Goal: Information Seeking & Learning: Check status

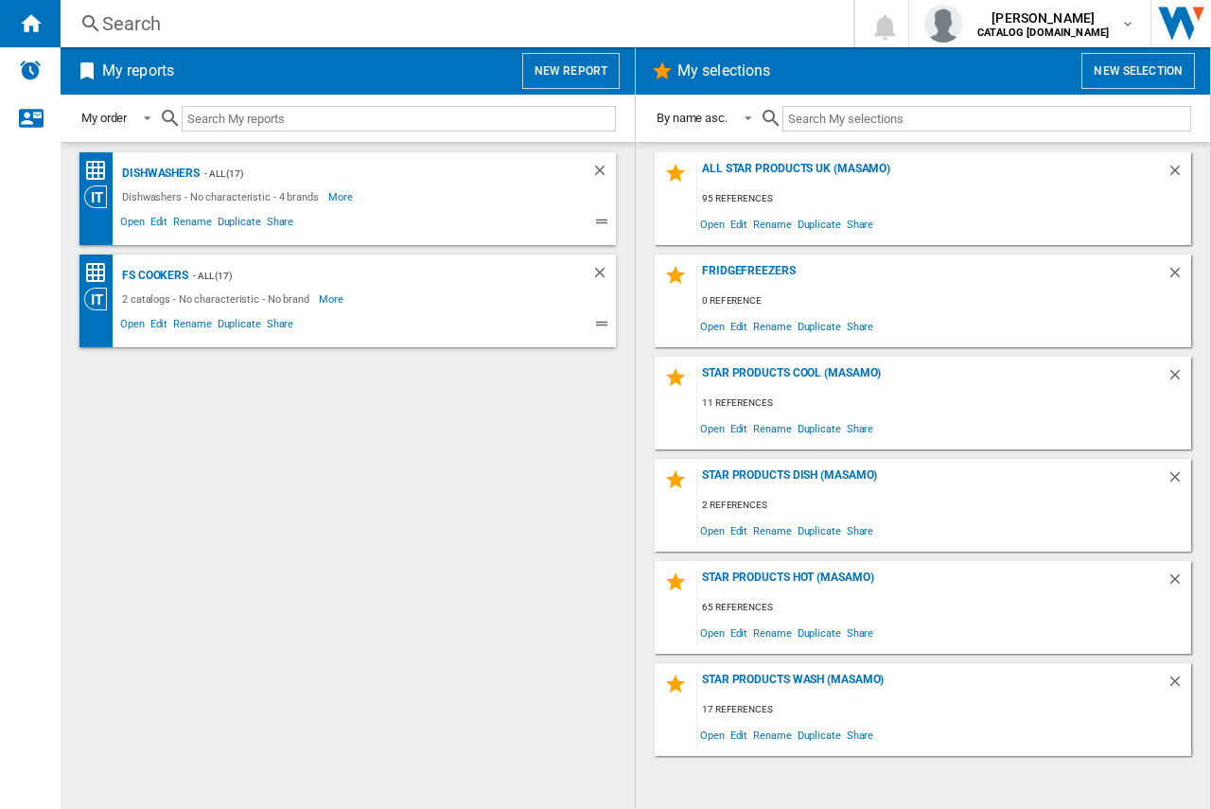
click at [149, 32] on div "Search" at bounding box center [453, 23] width 702 height 26
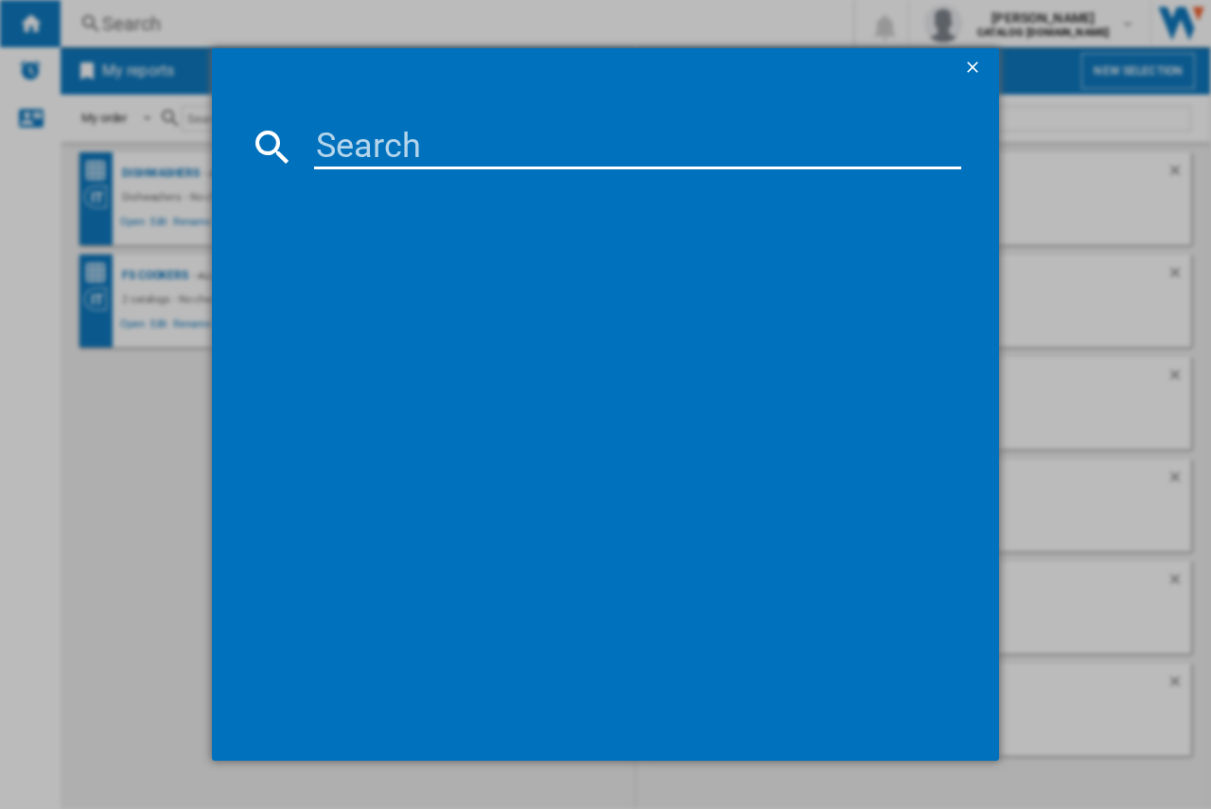
click at [341, 149] on input at bounding box center [637, 146] width 647 height 45
type input "ts6pb521ab"
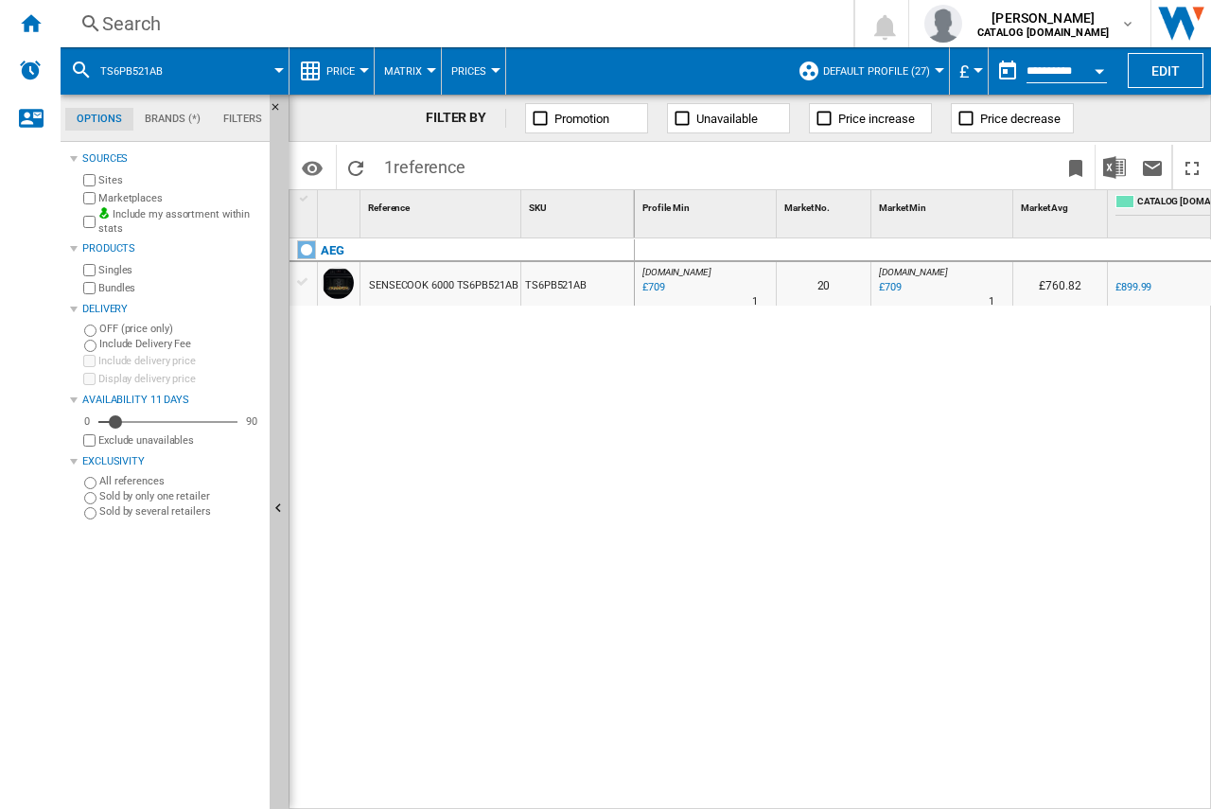
click at [458, 295] on div "SENSECOOK 6000 TS6PB521AB BLACK" at bounding box center [461, 286] width 184 height 44
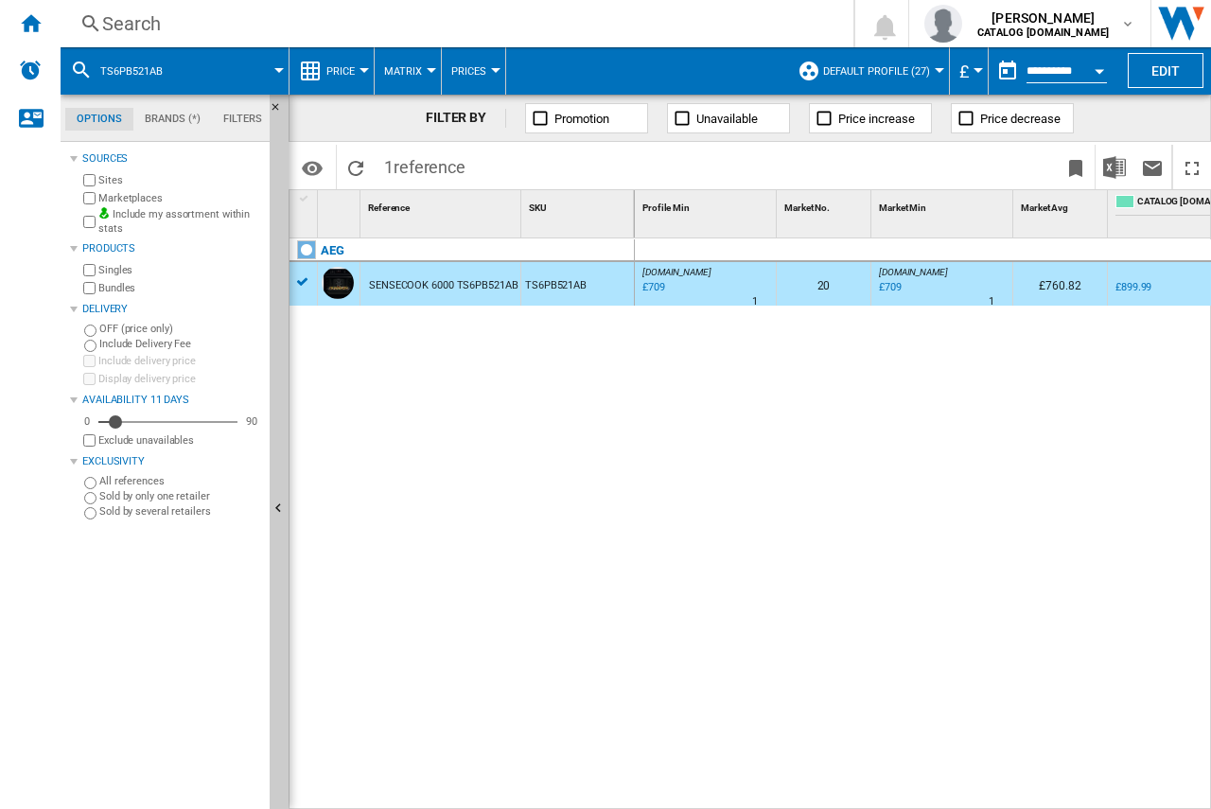
click at [454, 290] on div "SENSECOOK 6000 TS6PB521AB BLACK" at bounding box center [461, 286] width 184 height 44
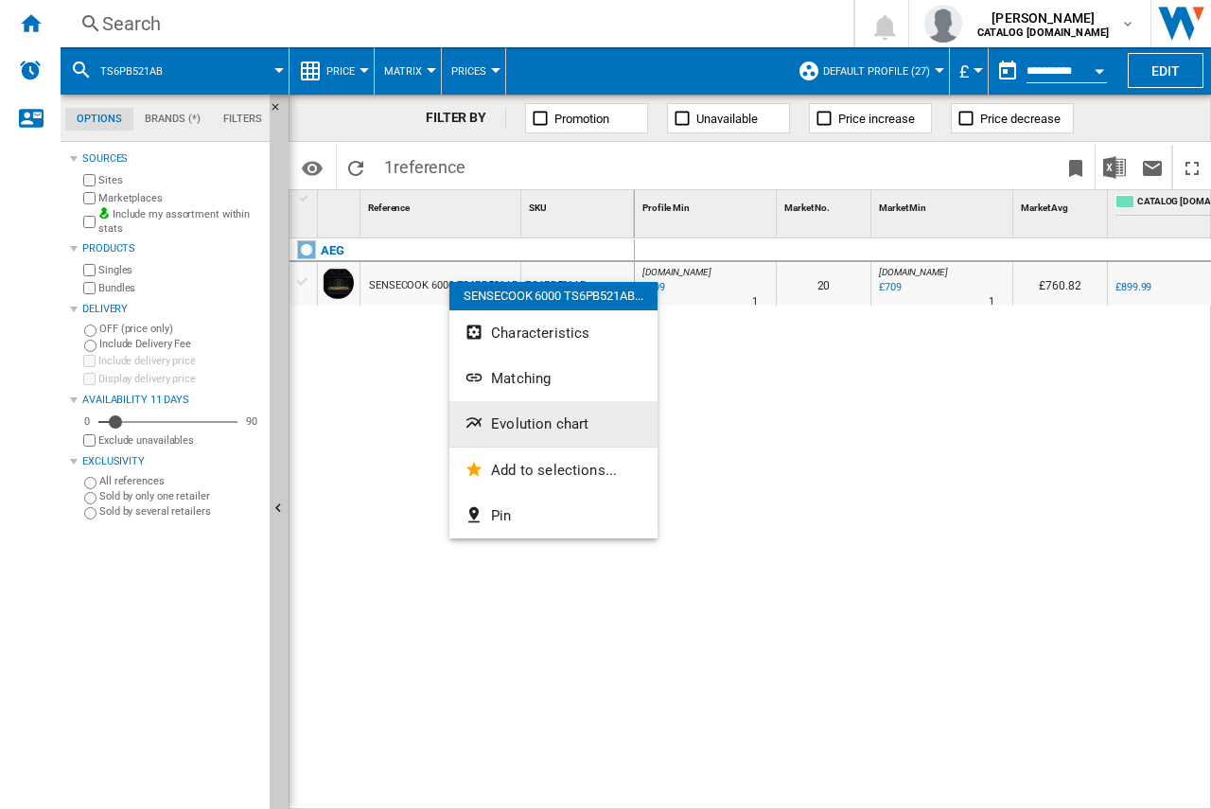
click at [522, 432] on button "Evolution chart" at bounding box center [553, 423] width 208 height 45
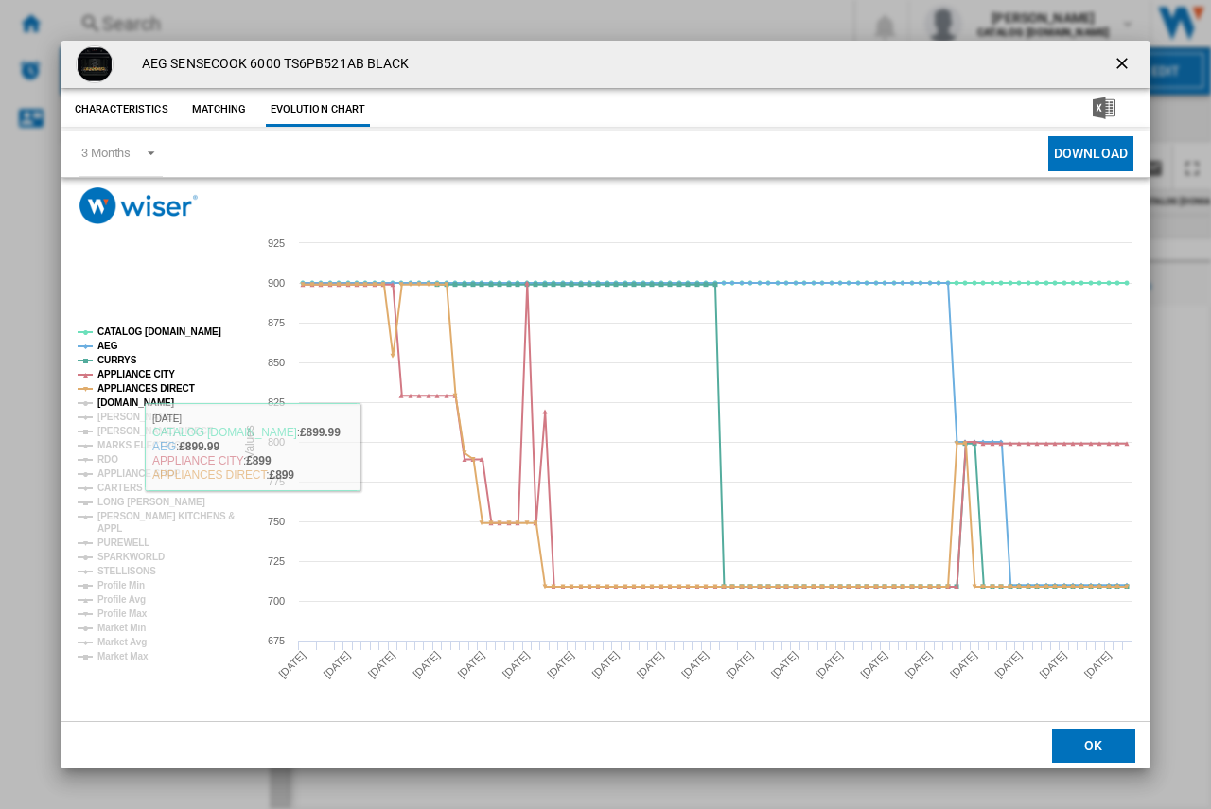
click at [112, 397] on tspan "[DOMAIN_NAME]" at bounding box center [135, 402] width 77 height 10
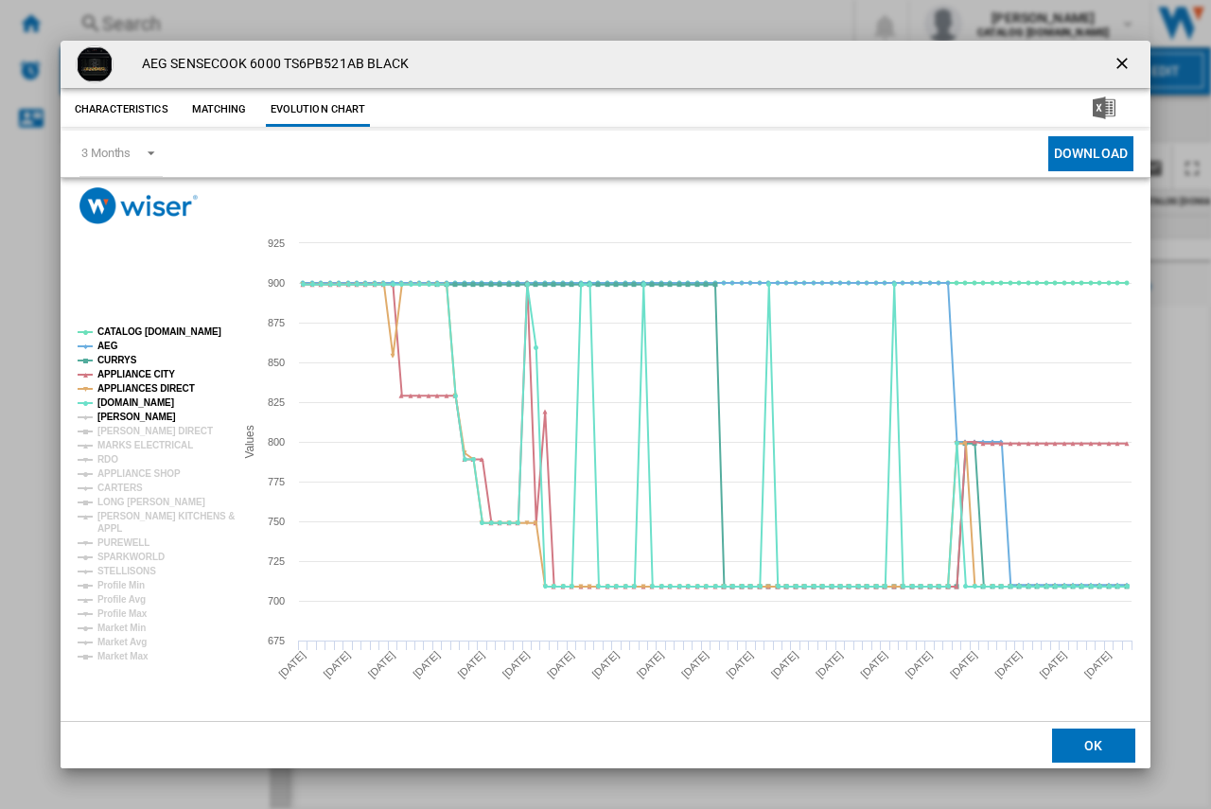
click at [105, 414] on tspan "[PERSON_NAME]" at bounding box center [136, 417] width 79 height 10
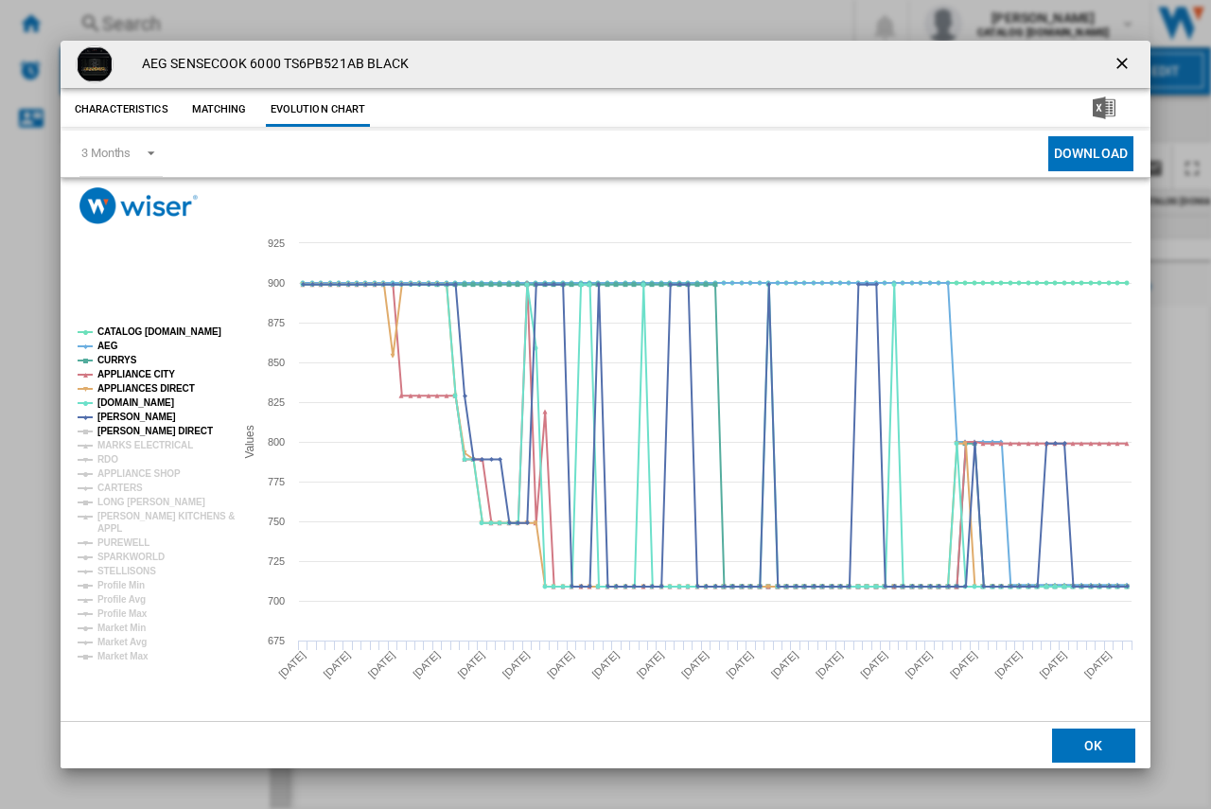
click at [103, 426] on tspan "[PERSON_NAME] DIRECT" at bounding box center [154, 431] width 115 height 10
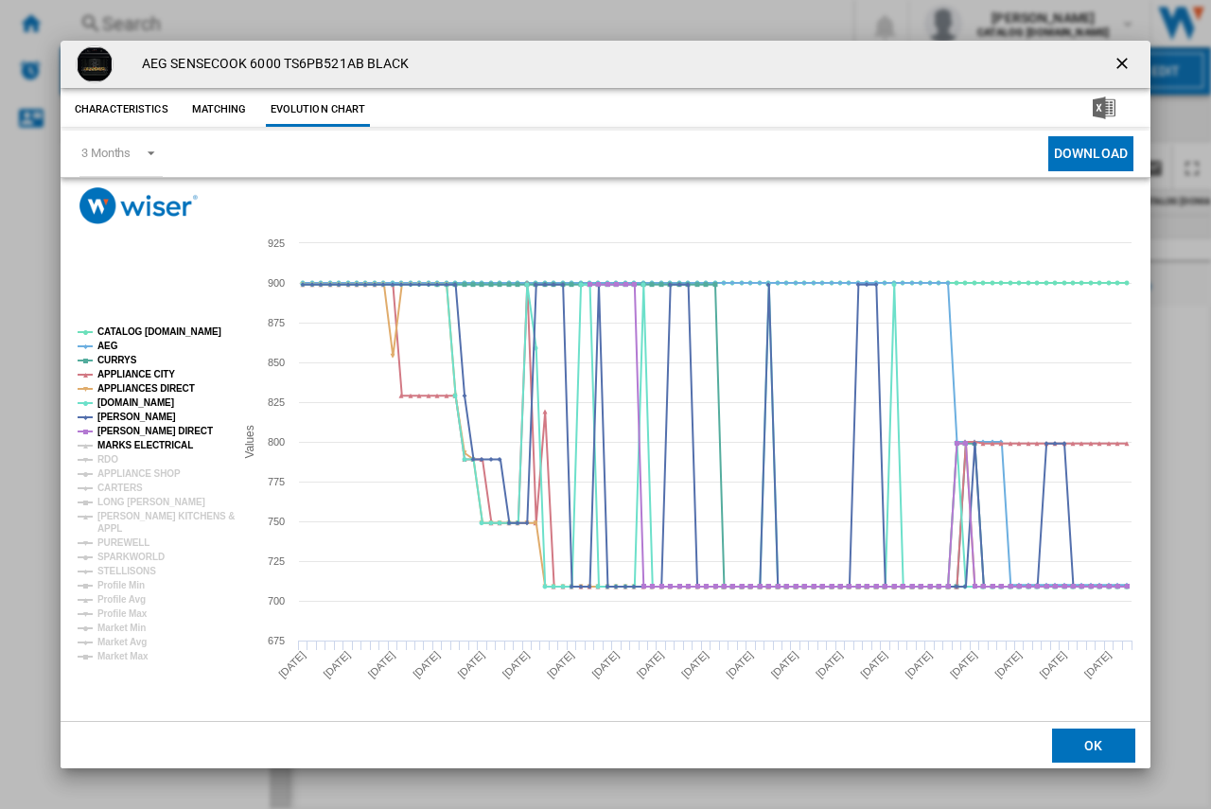
click at [101, 450] on tspan "MARKS ELECTRICAL" at bounding box center [145, 445] width 96 height 10
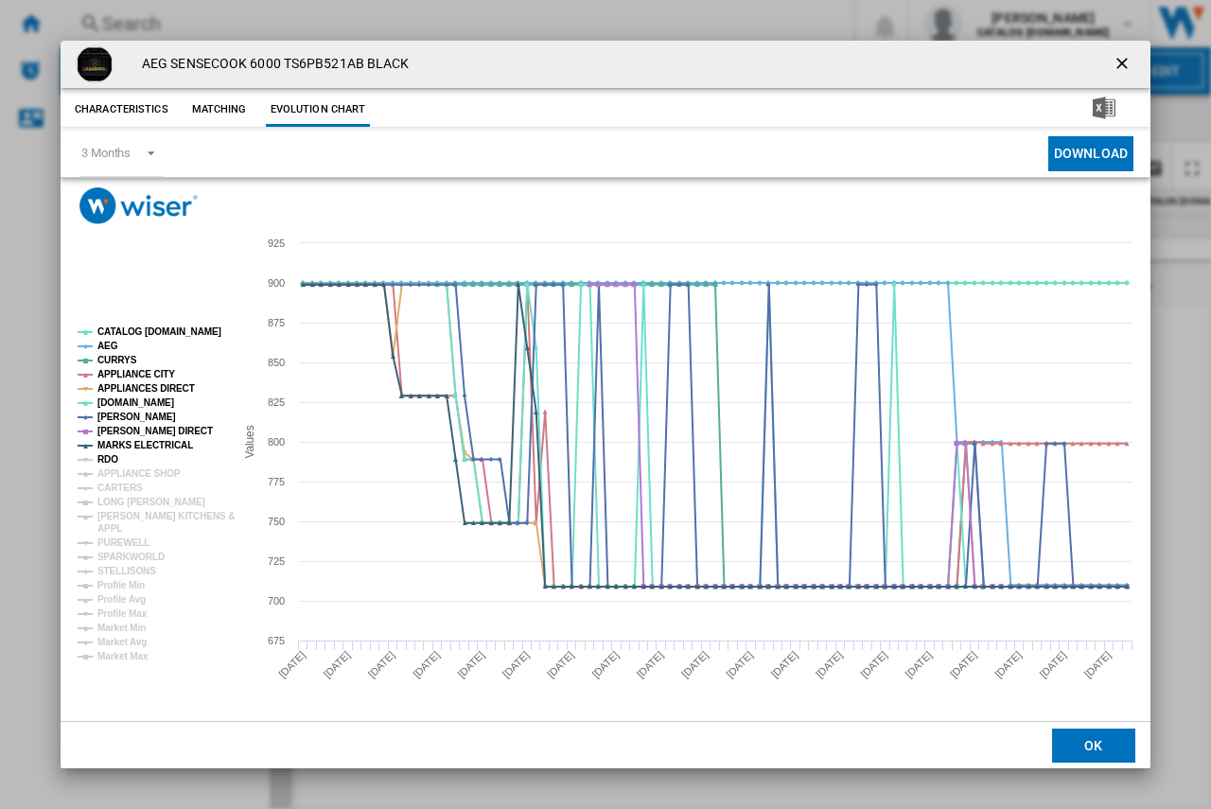
click at [102, 458] on tspan "RDO" at bounding box center [107, 459] width 21 height 10
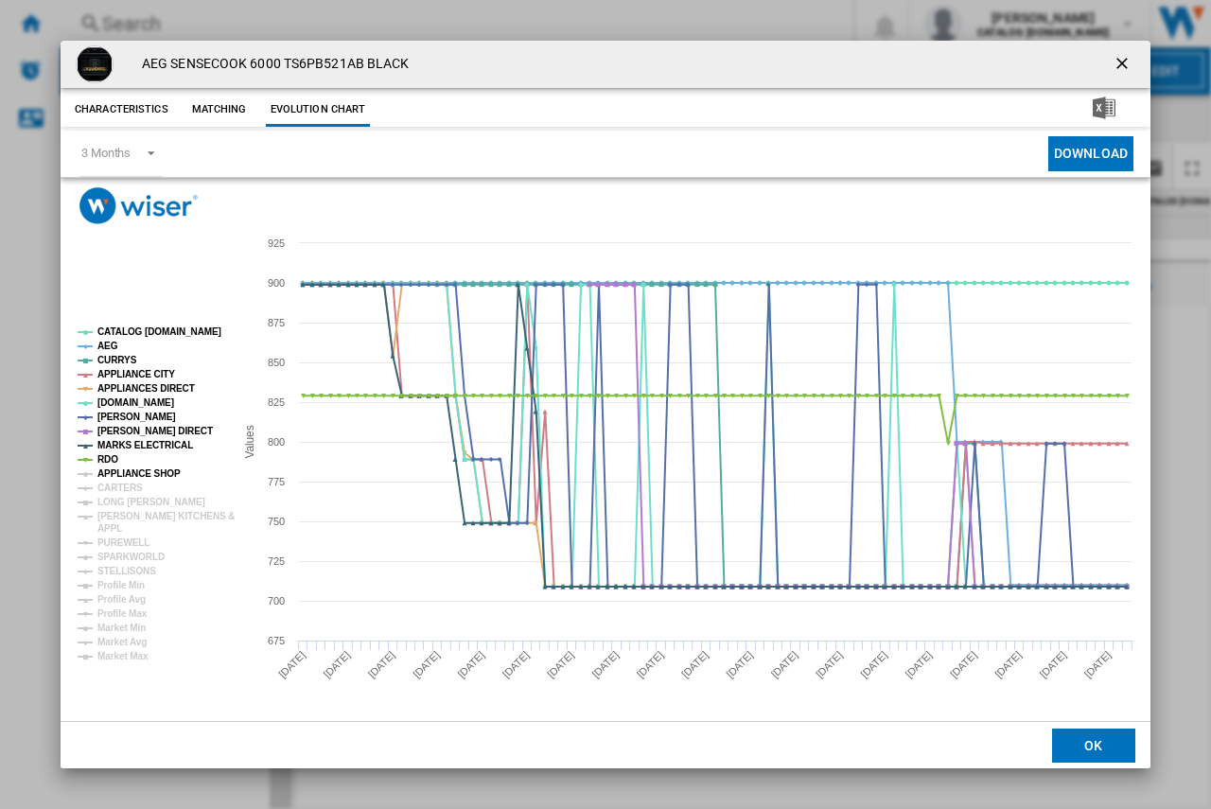
click at [105, 473] on tspan "APPLIANCE SHOP" at bounding box center [138, 473] width 83 height 10
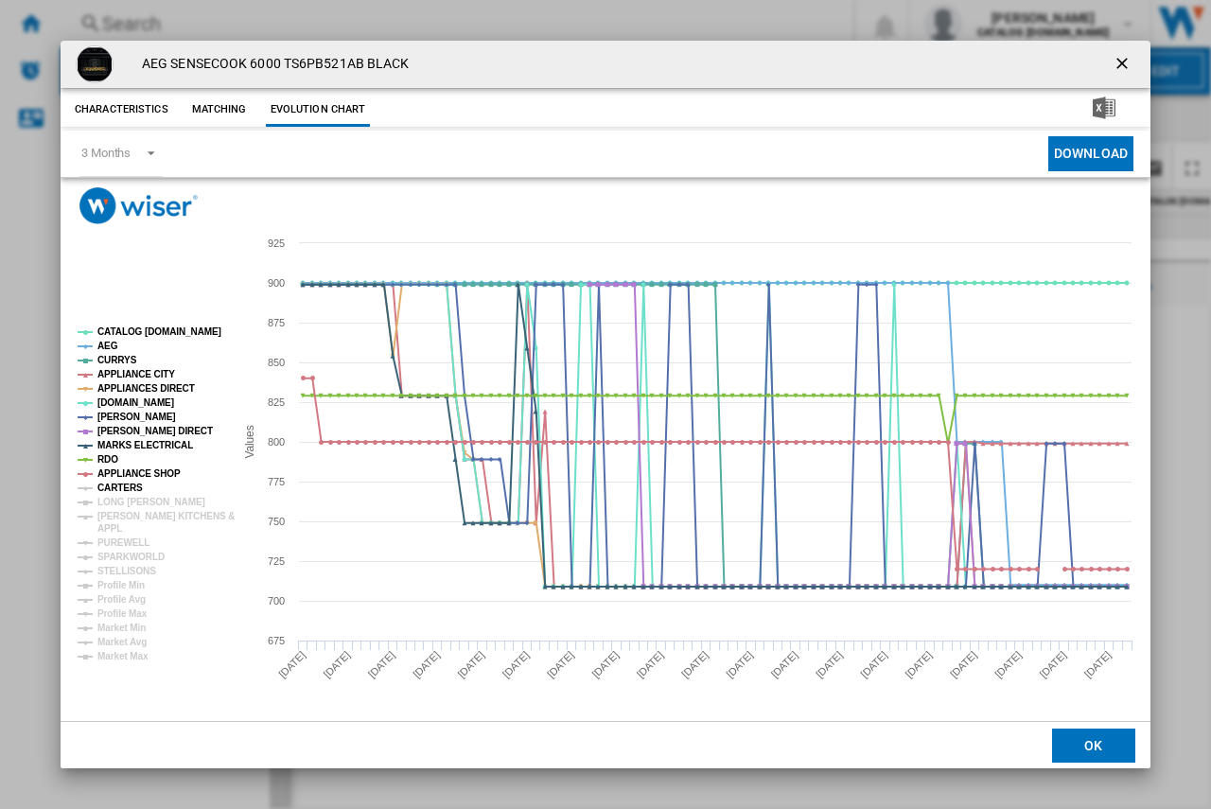
click at [108, 489] on tspan "CARTERS" at bounding box center [119, 488] width 45 height 10
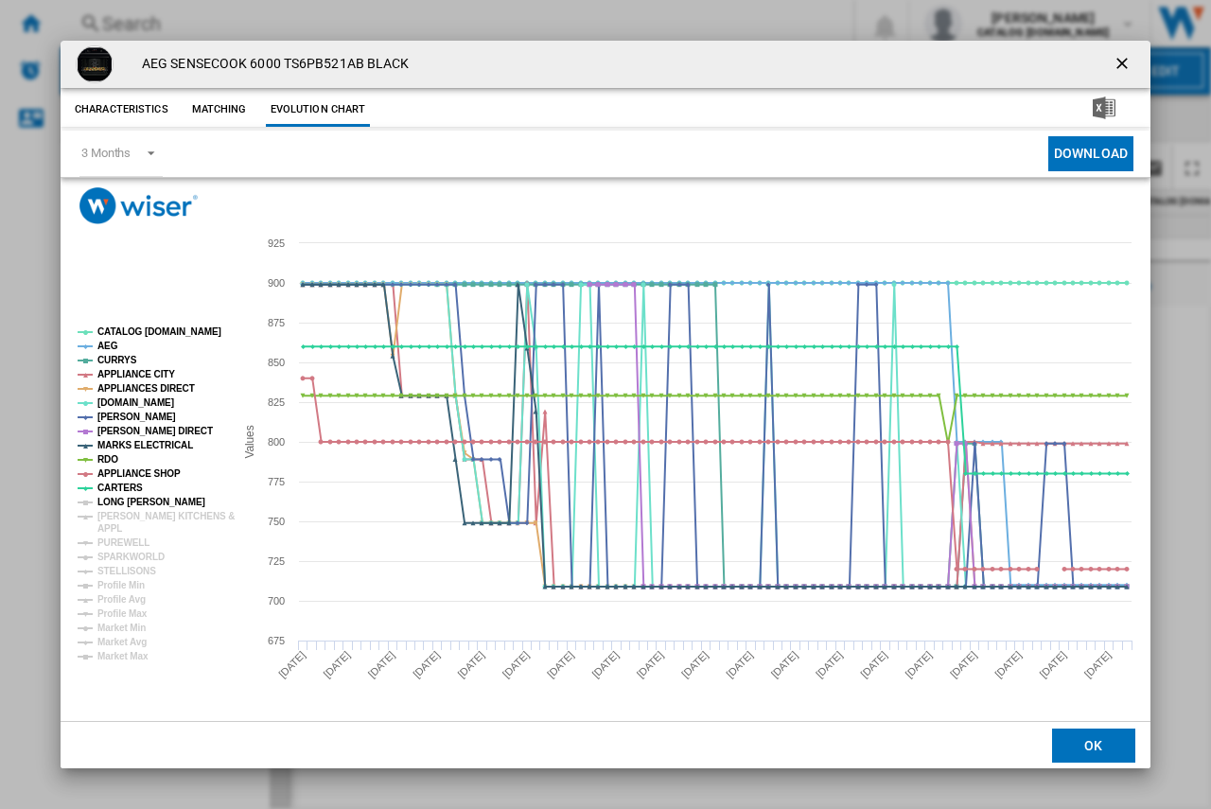
click at [113, 501] on tspan "LONG [PERSON_NAME]" at bounding box center [151, 502] width 108 height 10
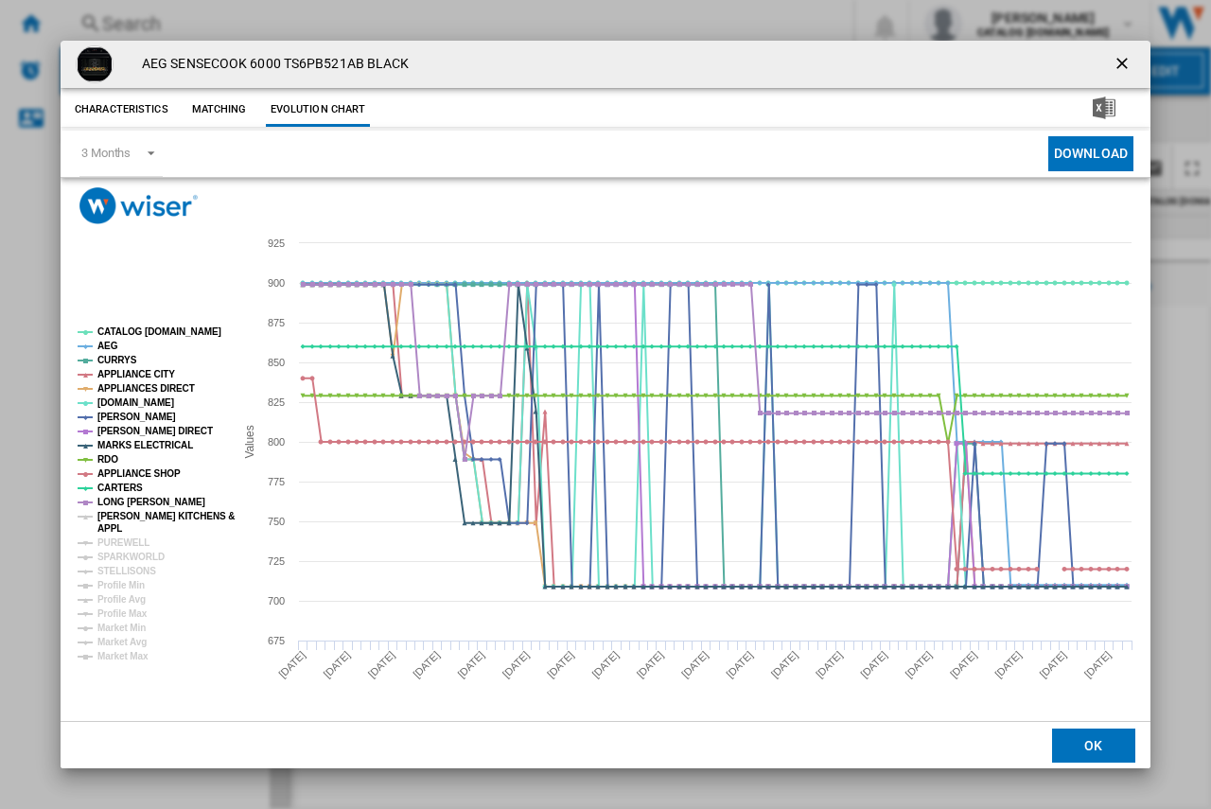
click at [113, 517] on tspan "[PERSON_NAME] KITCHENS &" at bounding box center [165, 516] width 137 height 10
click at [113, 542] on tspan "PUREWELL" at bounding box center [123, 542] width 52 height 10
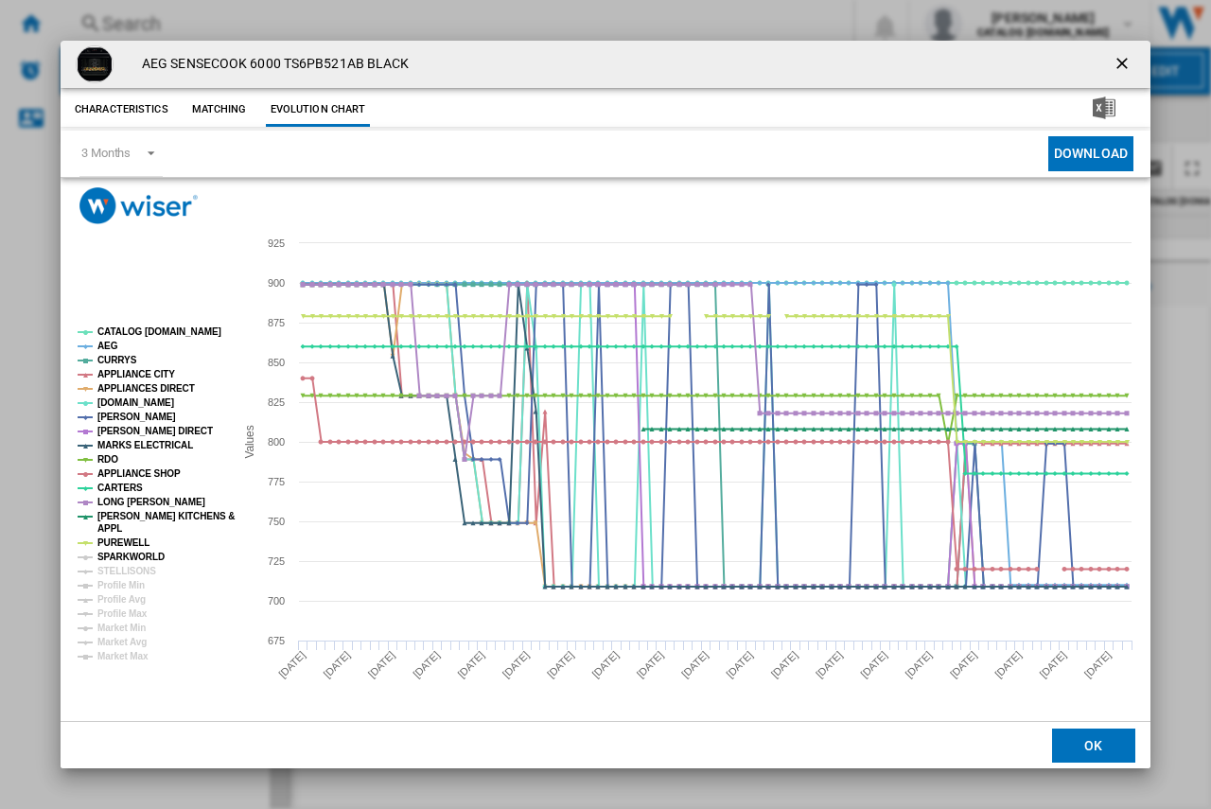
click at [114, 558] on tspan "SPARKWORLD" at bounding box center [130, 557] width 67 height 10
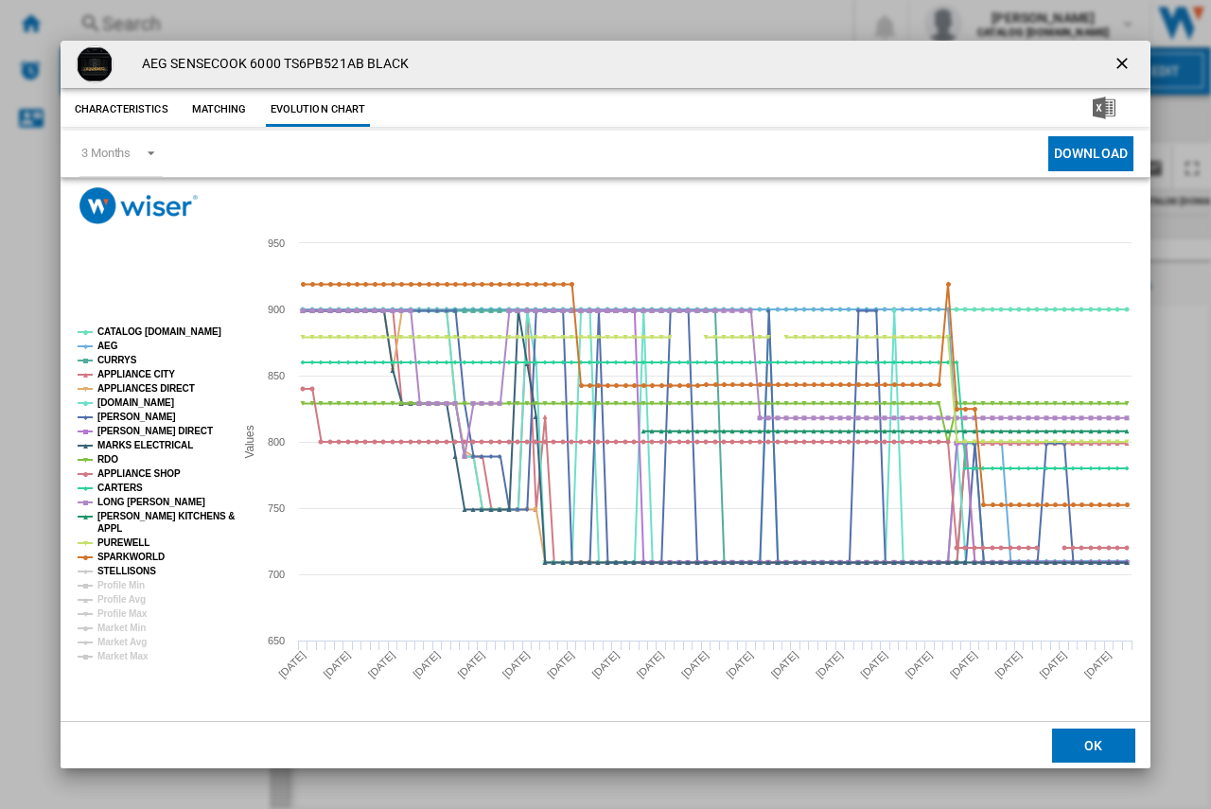
click at [114, 573] on tspan "STELLISONS" at bounding box center [126, 571] width 59 height 10
click at [118, 584] on tspan "Profile Min" at bounding box center [120, 585] width 47 height 10
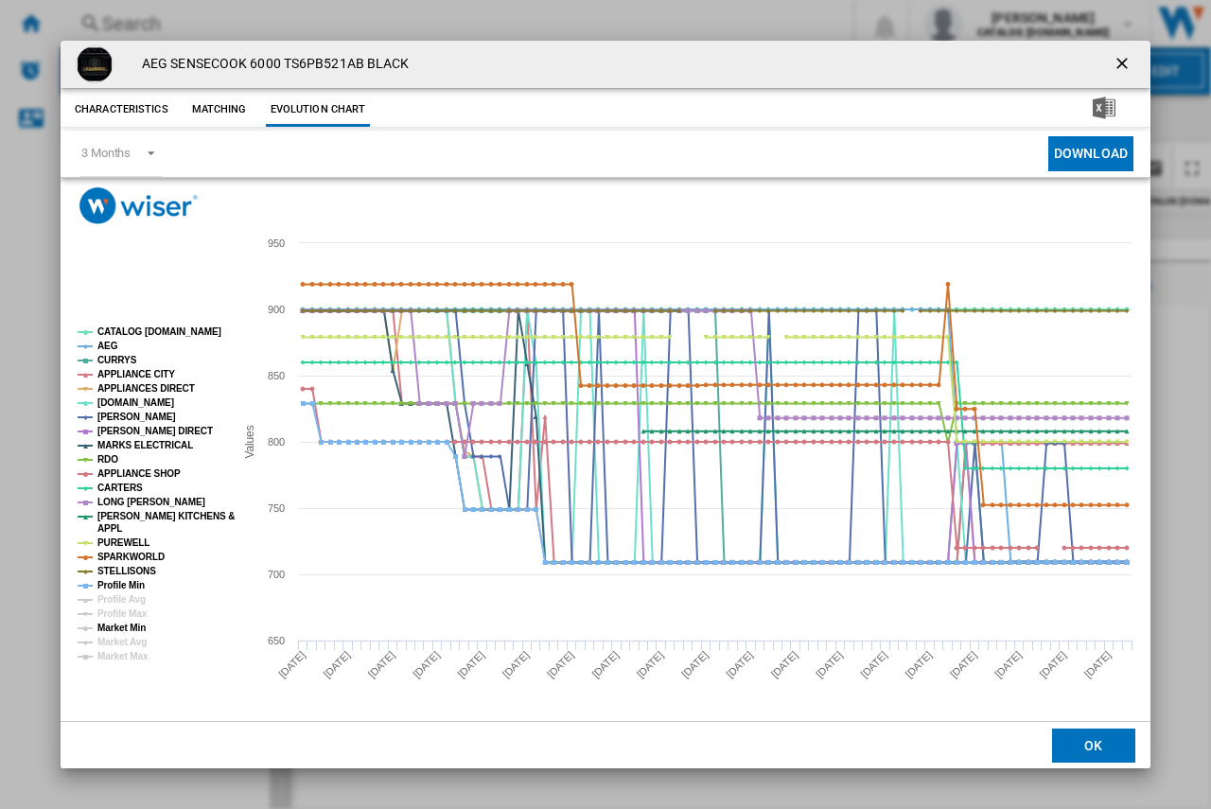
click at [130, 627] on tspan "Market Min" at bounding box center [121, 628] width 48 height 10
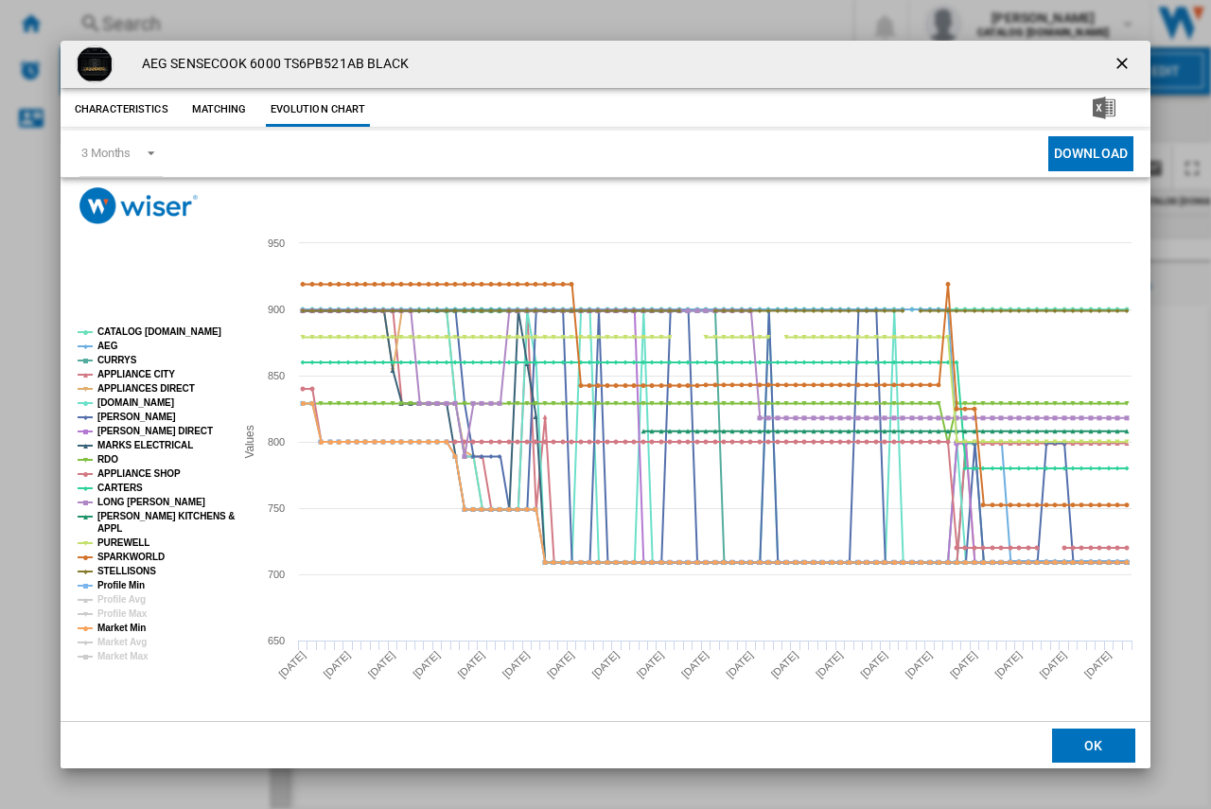
click at [1129, 57] on ng-md-icon "getI18NText('BUTTONS.CLOSE_DIALOG')" at bounding box center [1124, 65] width 23 height 23
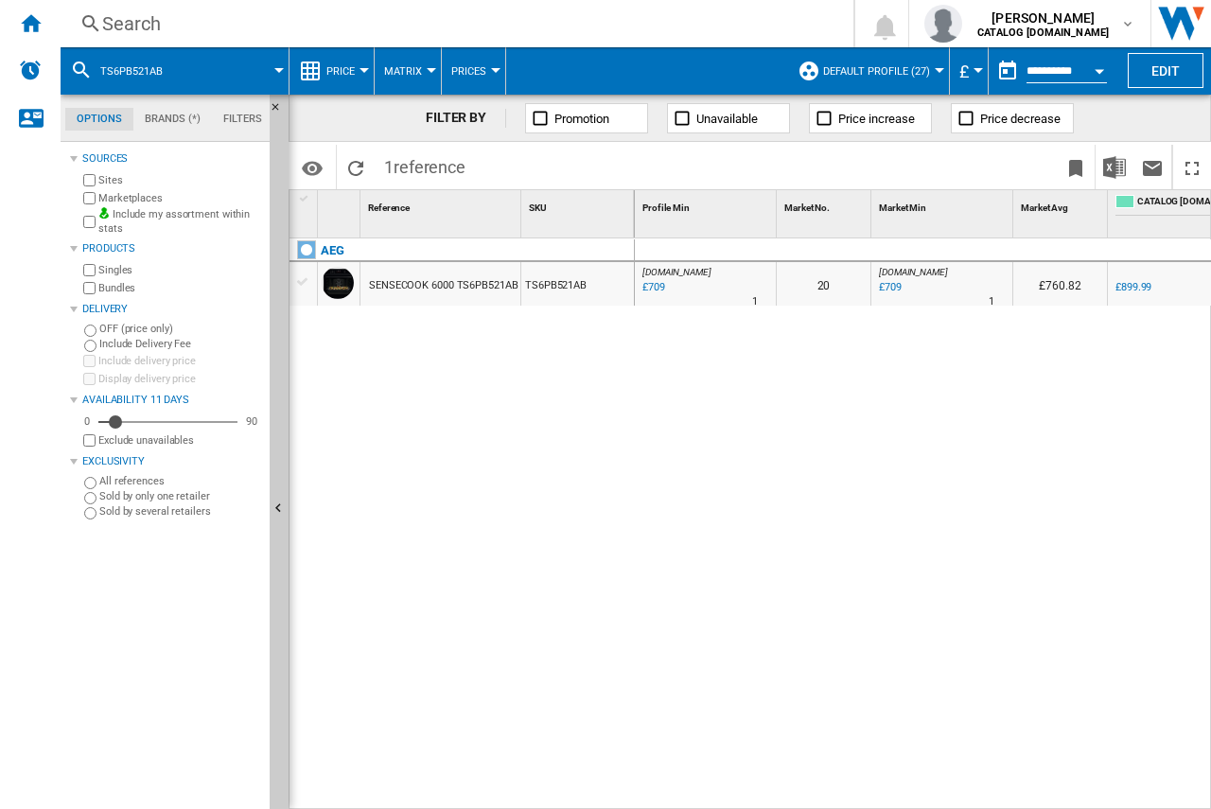
click at [114, 19] on div "Search" at bounding box center [453, 23] width 702 height 26
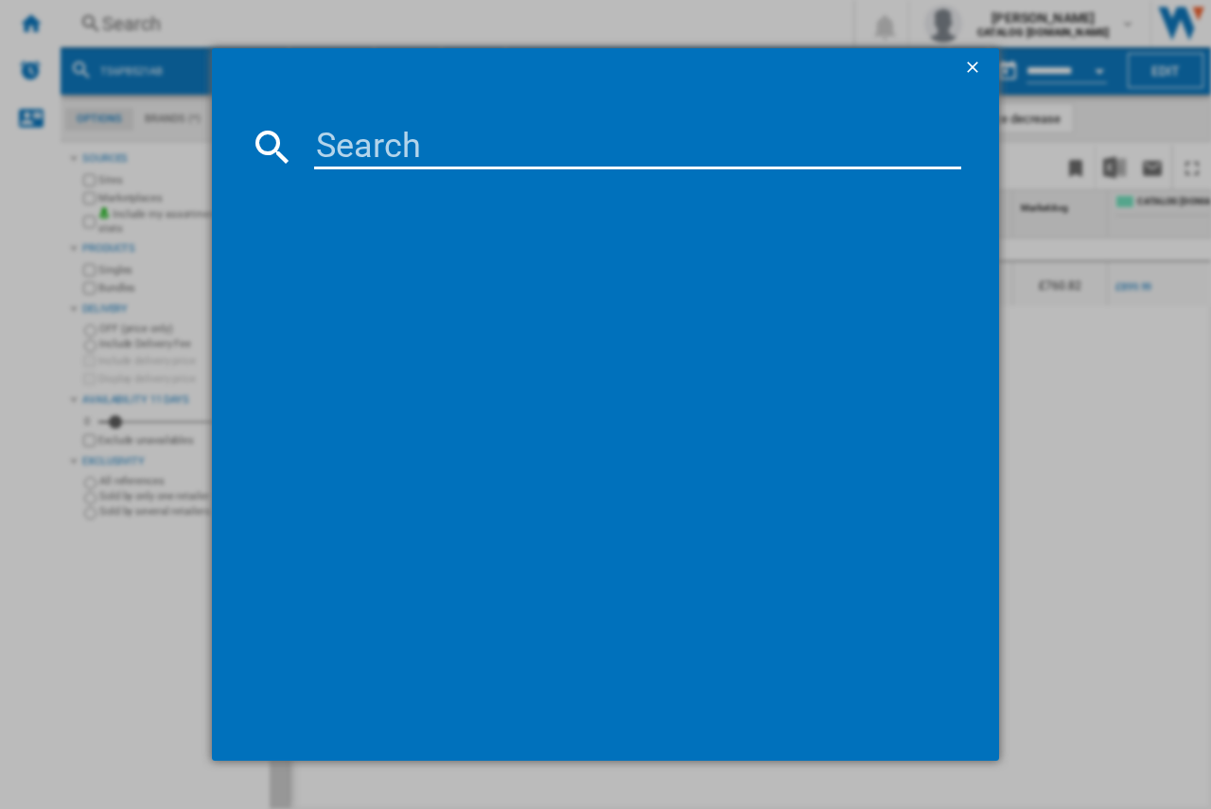
click at [326, 149] on input at bounding box center [637, 146] width 647 height 45
click at [346, 139] on input at bounding box center [637, 146] width 647 height 45
type input "tr6pb521ab"
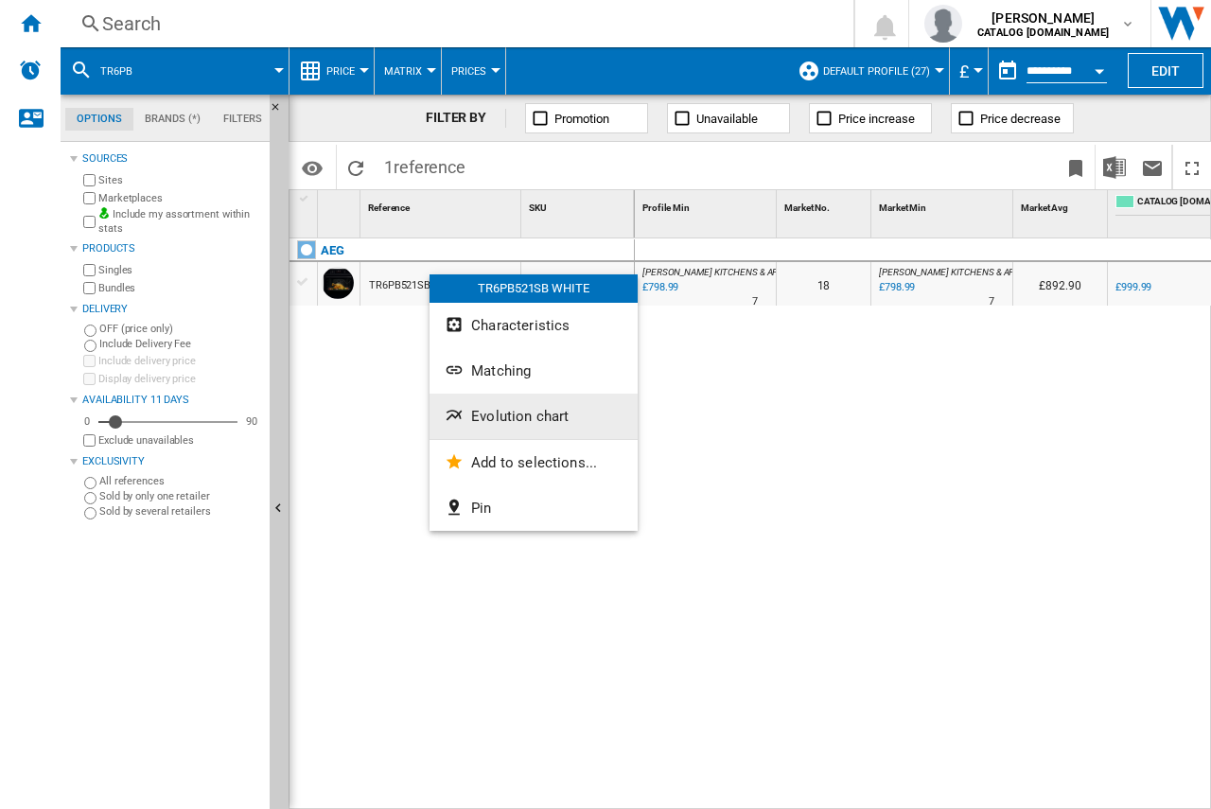
click at [501, 412] on span "Evolution chart" at bounding box center [519, 416] width 97 height 17
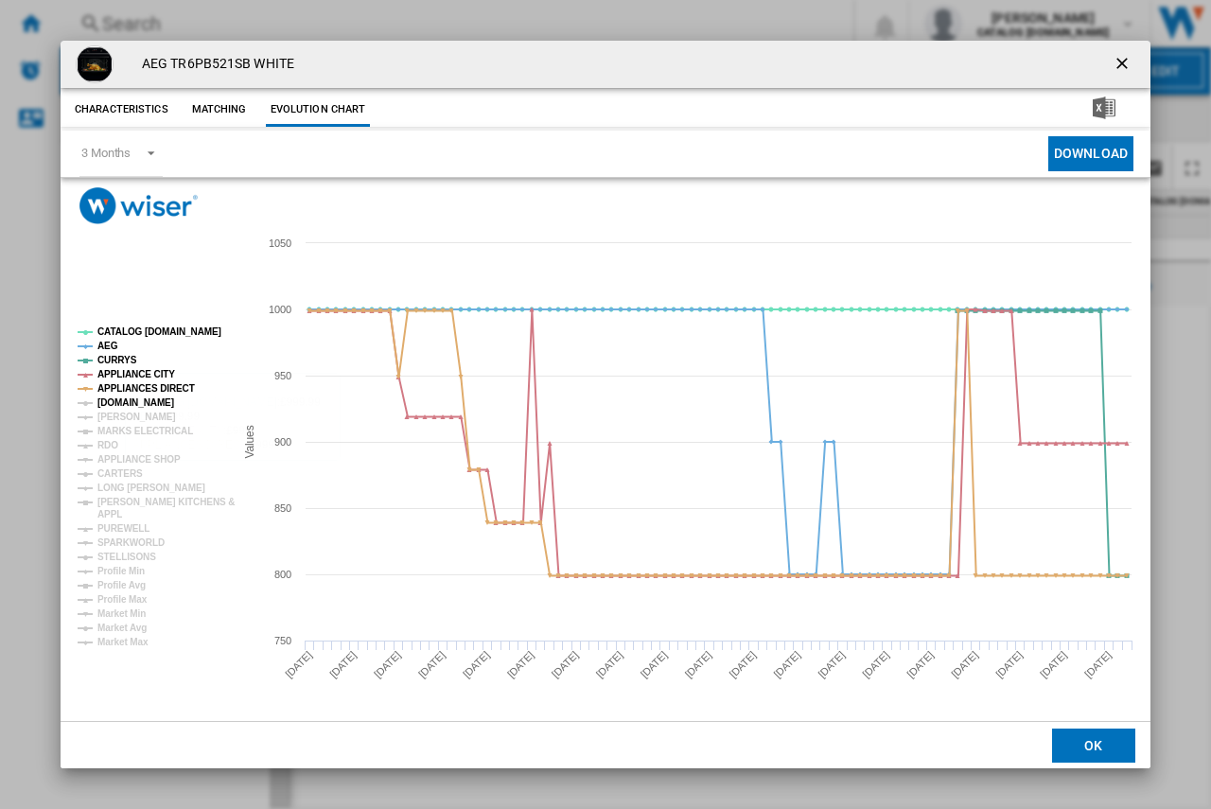
click at [99, 398] on tspan "[DOMAIN_NAME]" at bounding box center [135, 402] width 77 height 10
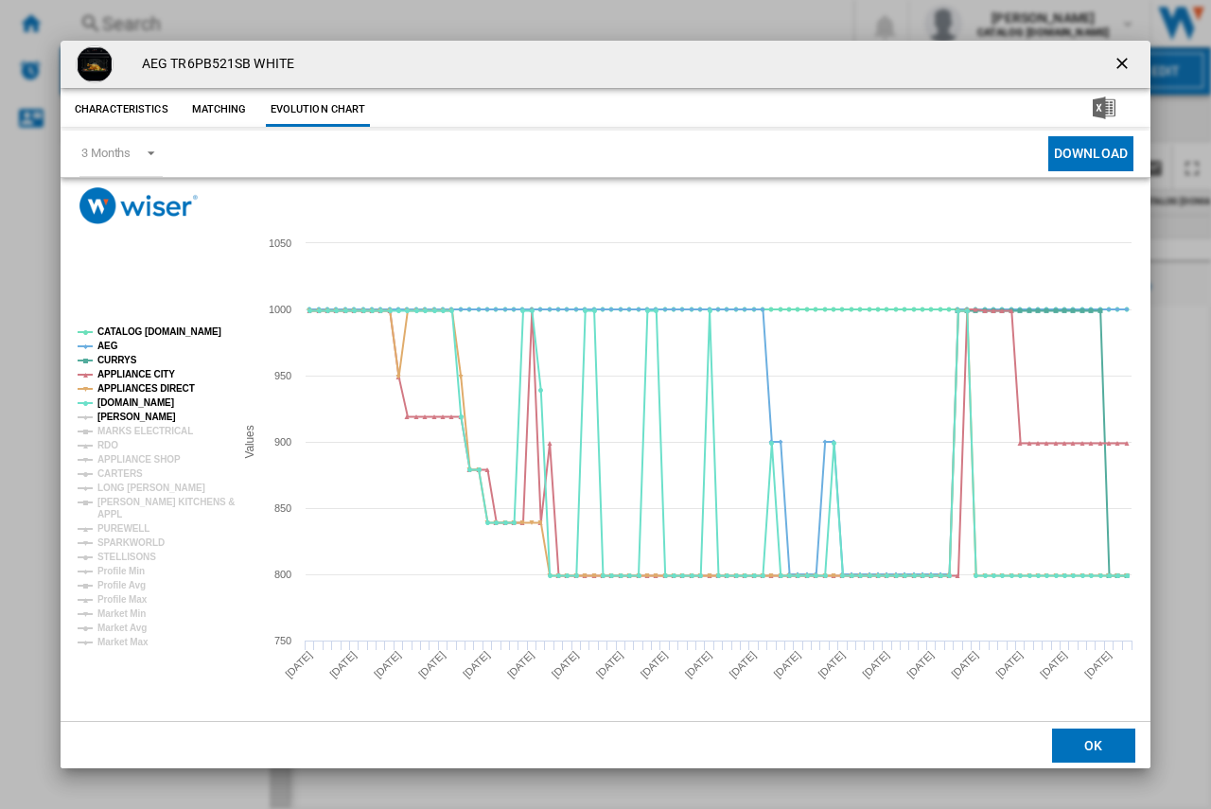
click at [110, 419] on tspan "[PERSON_NAME]" at bounding box center [136, 417] width 79 height 10
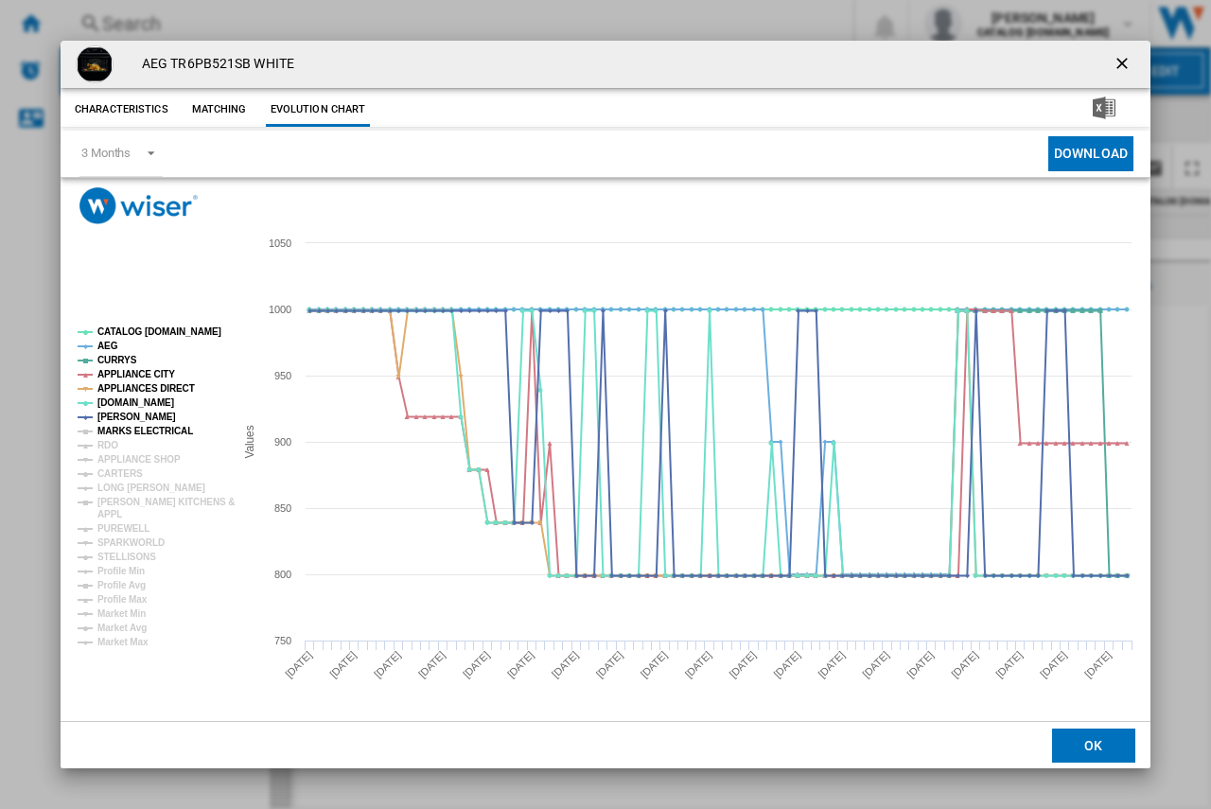
click at [114, 429] on tspan "MARKS ELECTRICAL" at bounding box center [145, 431] width 96 height 10
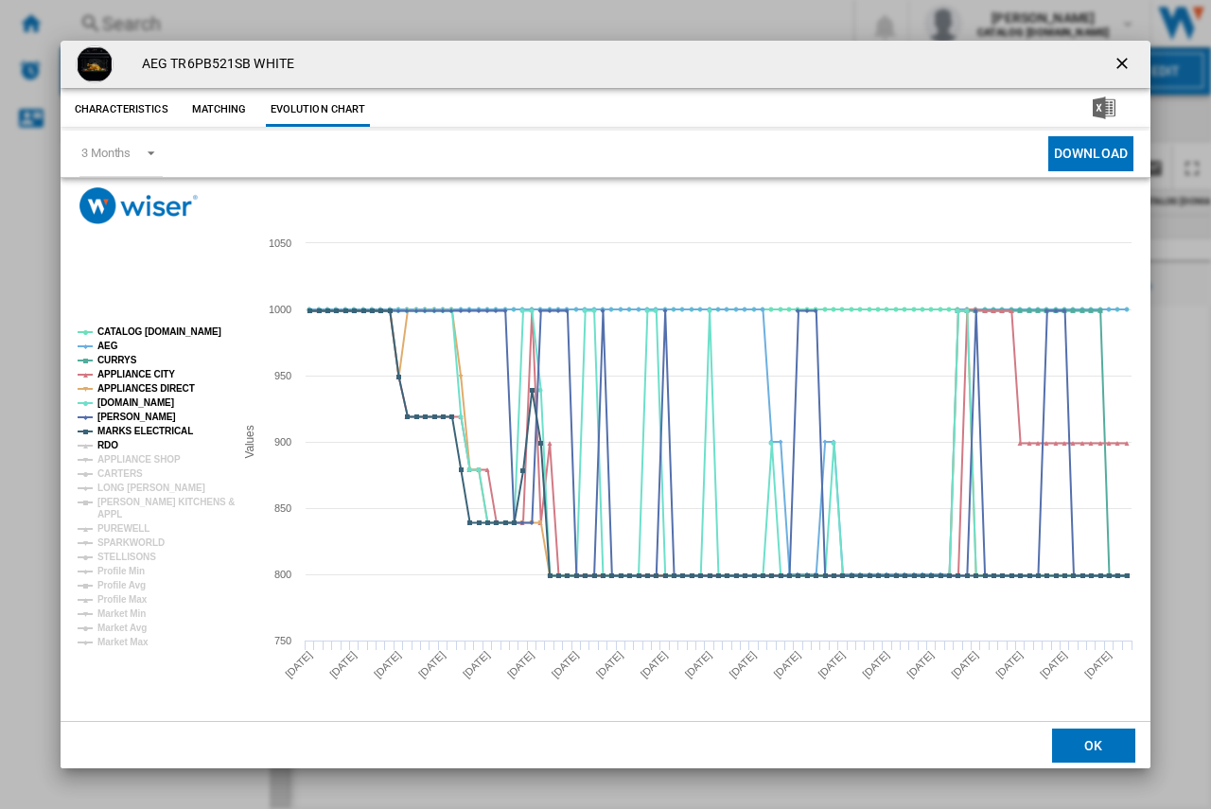
click at [117, 441] on tspan "RDO" at bounding box center [107, 445] width 21 height 10
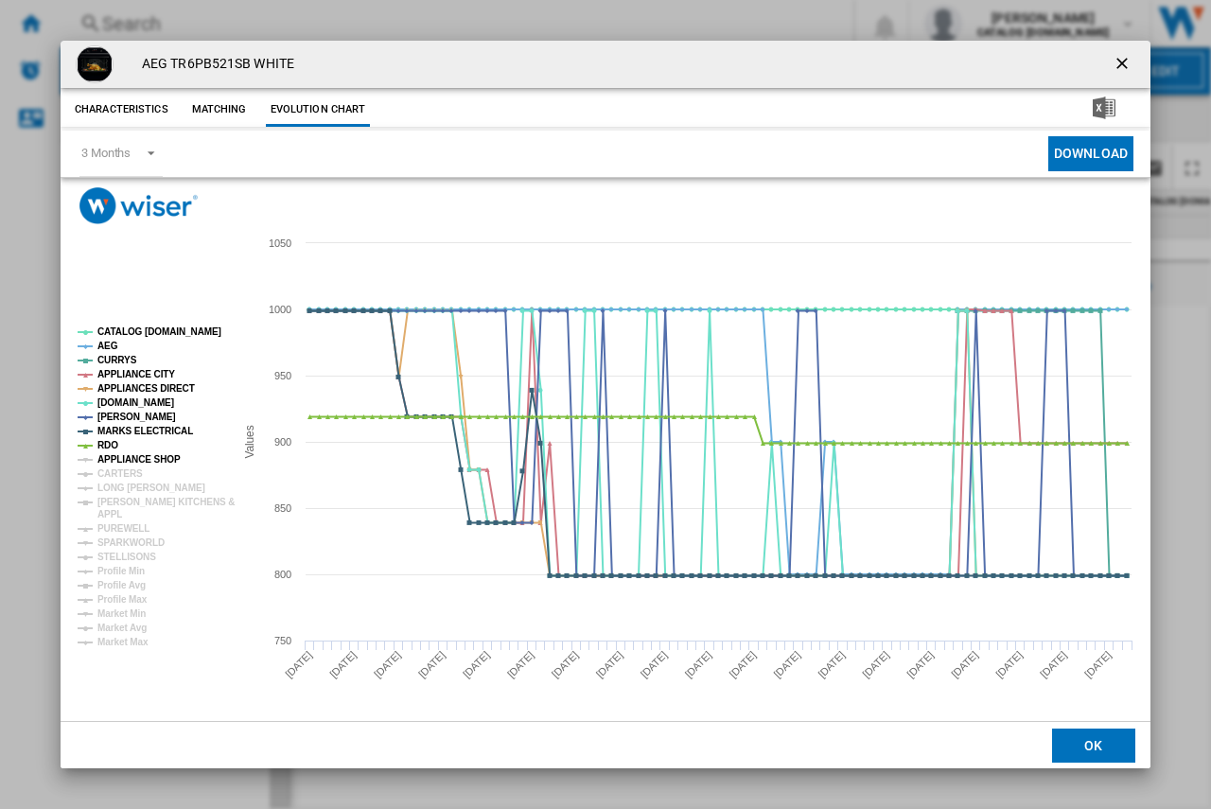
click at [114, 458] on tspan "APPLIANCE SHOP" at bounding box center [138, 459] width 83 height 10
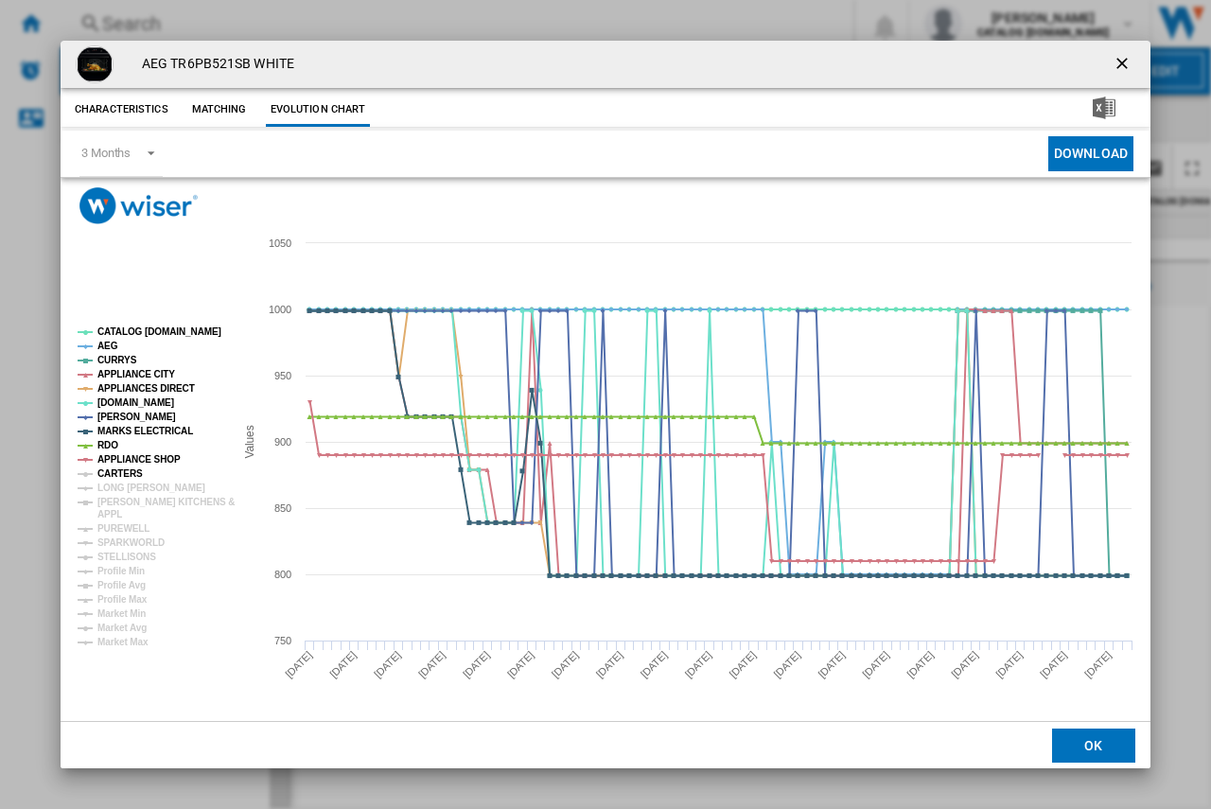
click at [123, 472] on tspan "CARTERS" at bounding box center [119, 473] width 45 height 10
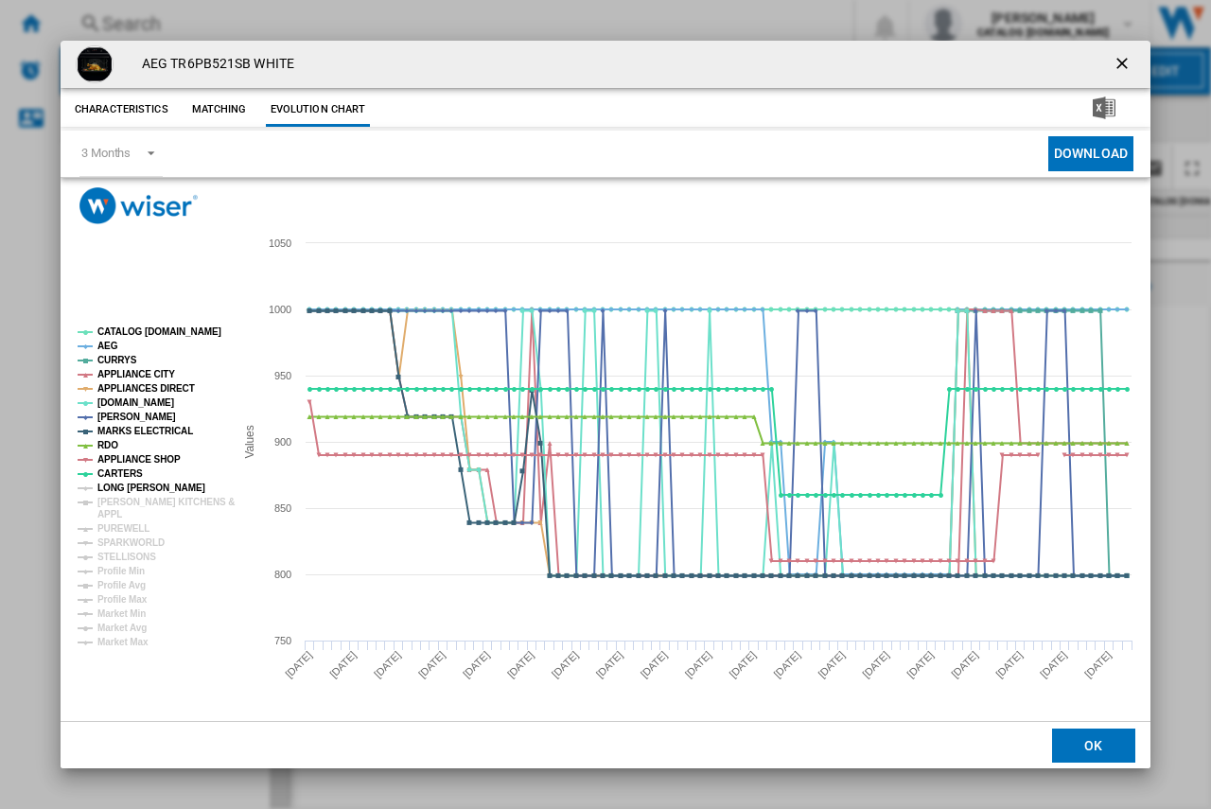
click at [127, 485] on tspan "LONG [PERSON_NAME]" at bounding box center [151, 488] width 108 height 10
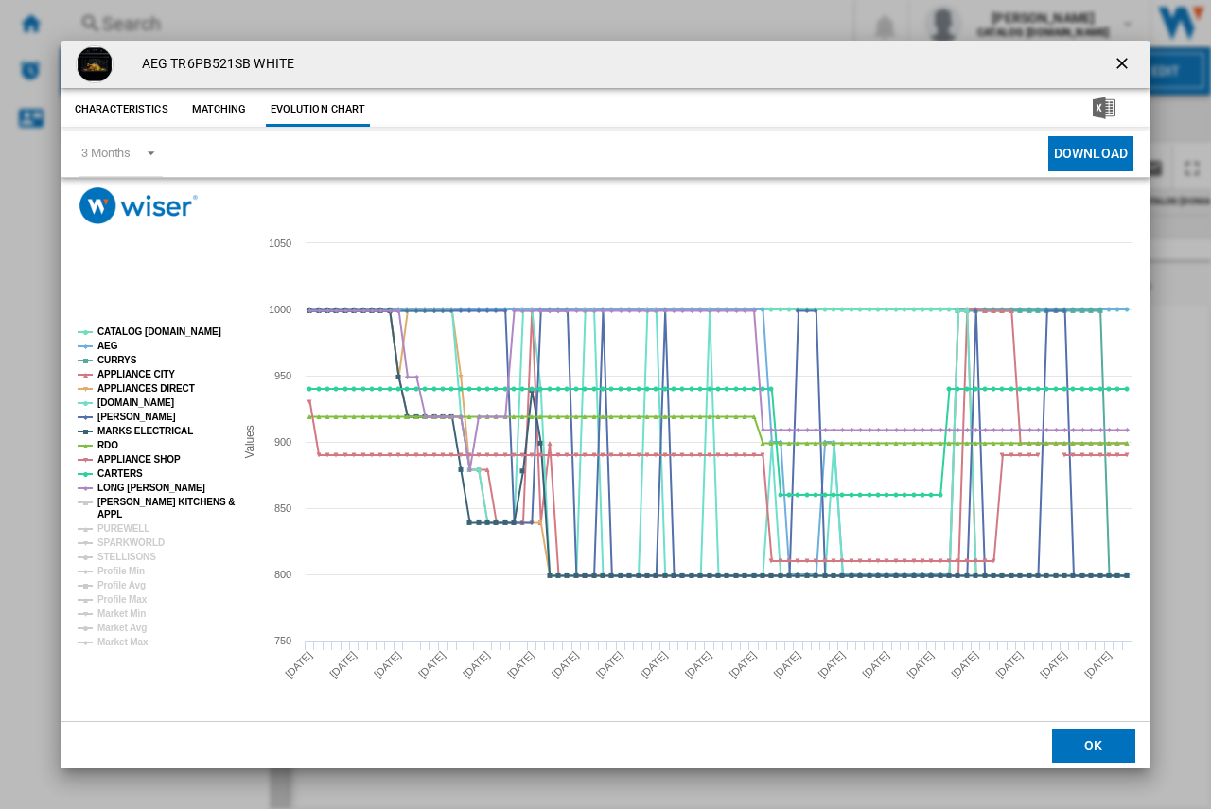
click at [128, 497] on tspan "[PERSON_NAME] KITCHENS &" at bounding box center [165, 502] width 137 height 10
click at [130, 525] on tspan "PUREWELL" at bounding box center [123, 528] width 52 height 10
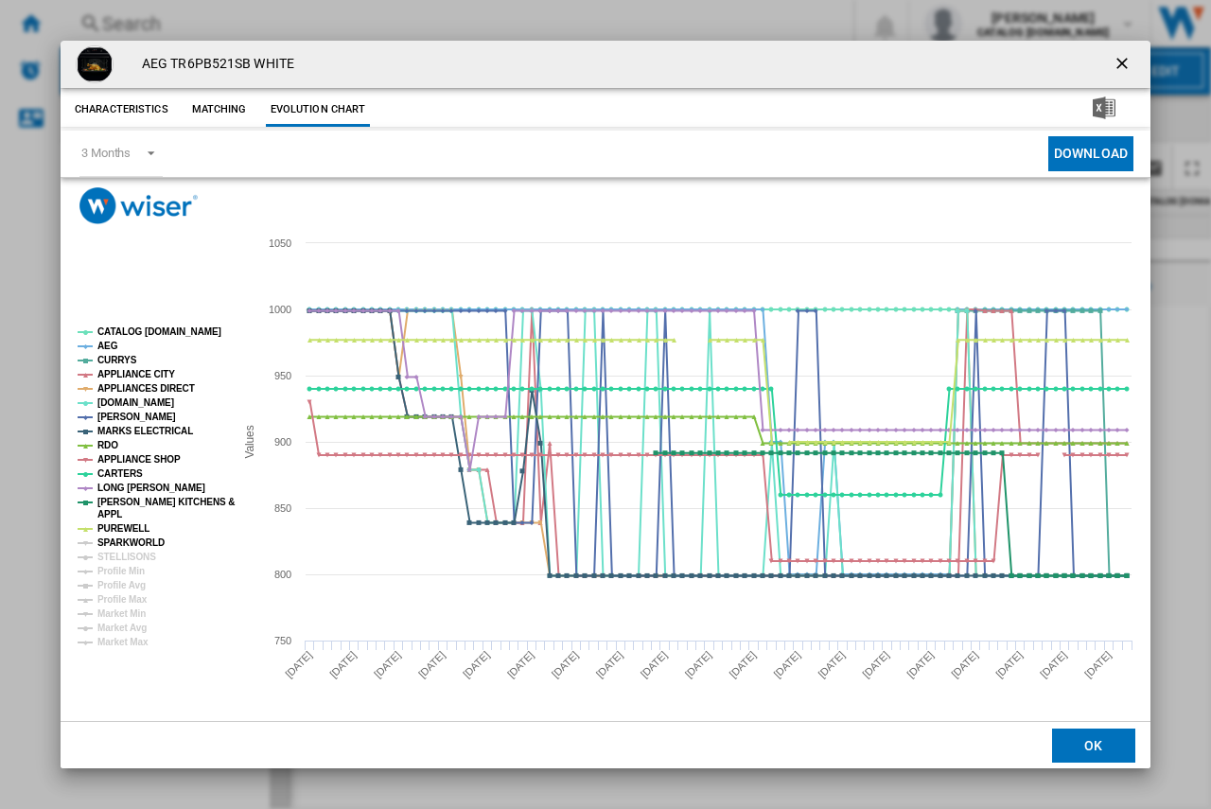
click at [133, 542] on tspan "SPARKWORLD" at bounding box center [130, 542] width 67 height 10
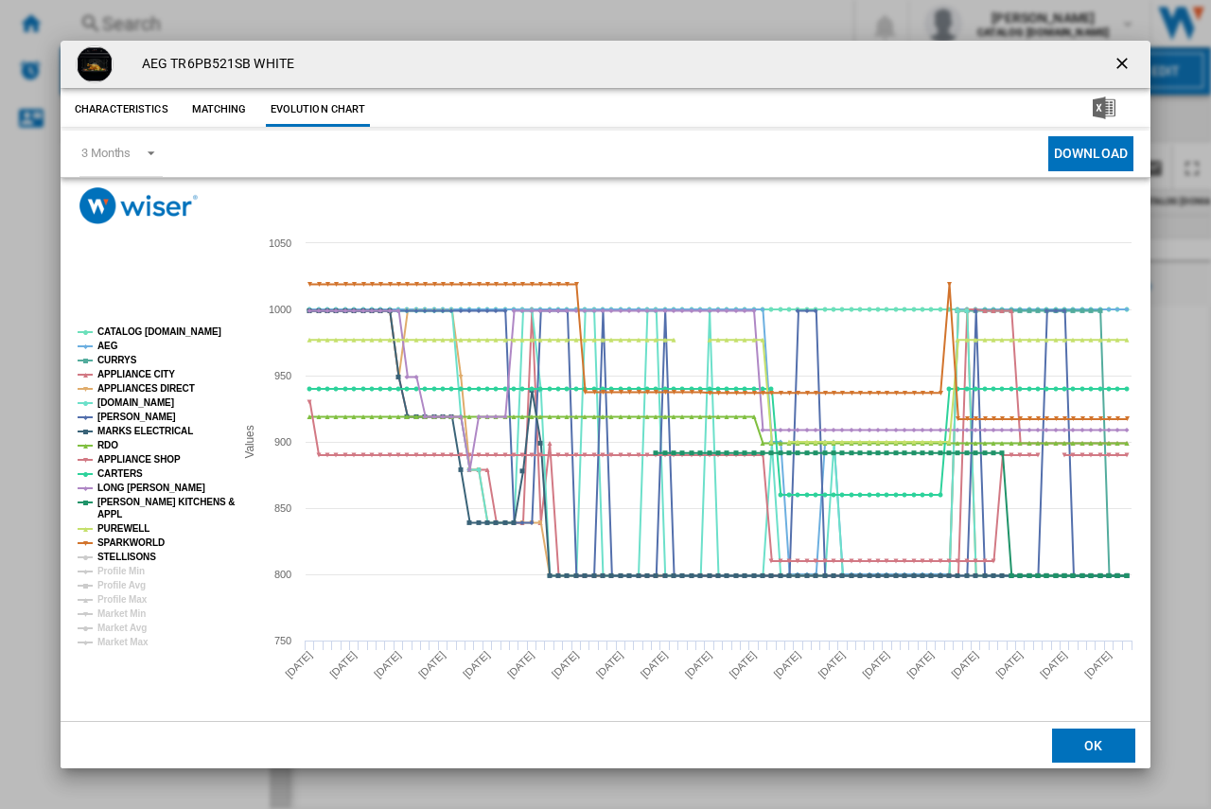
click at [133, 555] on tspan "STELLISONS" at bounding box center [126, 557] width 59 height 10
click at [133, 571] on tspan "Profile Min" at bounding box center [120, 571] width 47 height 10
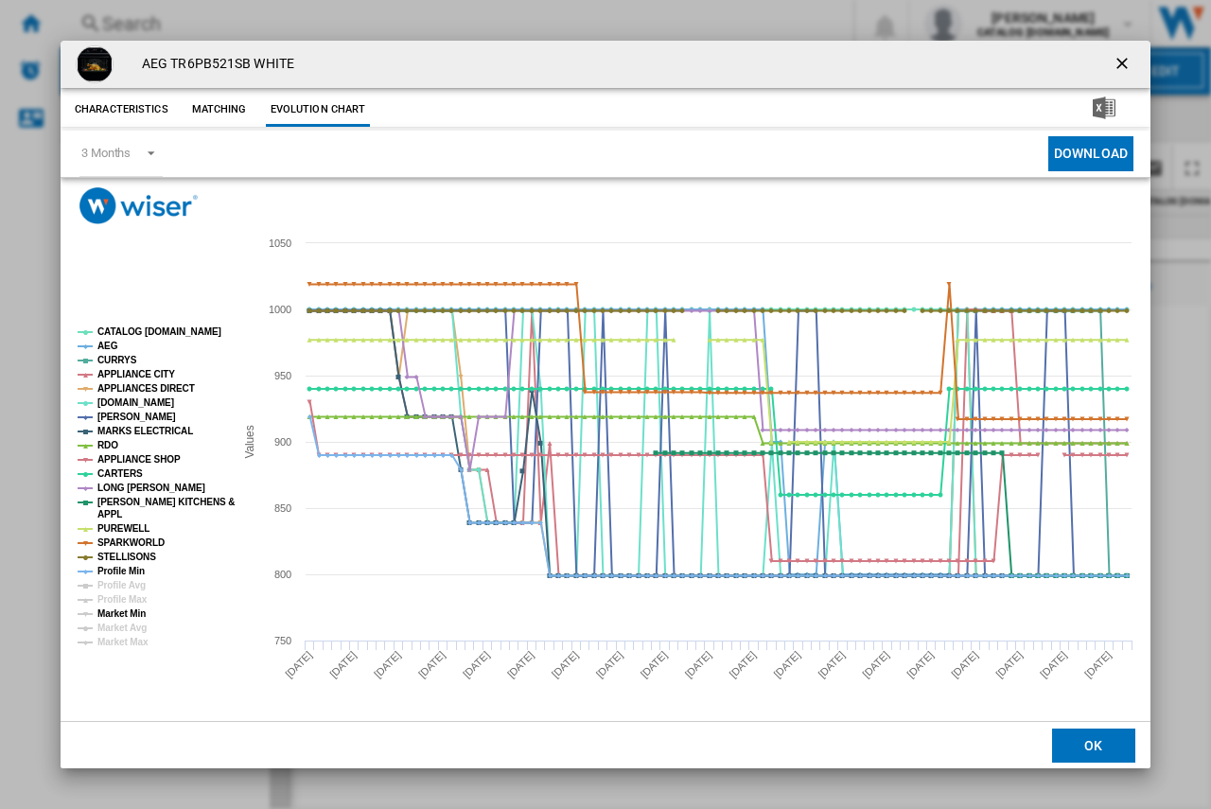
click at [137, 611] on tspan "Market Min" at bounding box center [121, 613] width 48 height 10
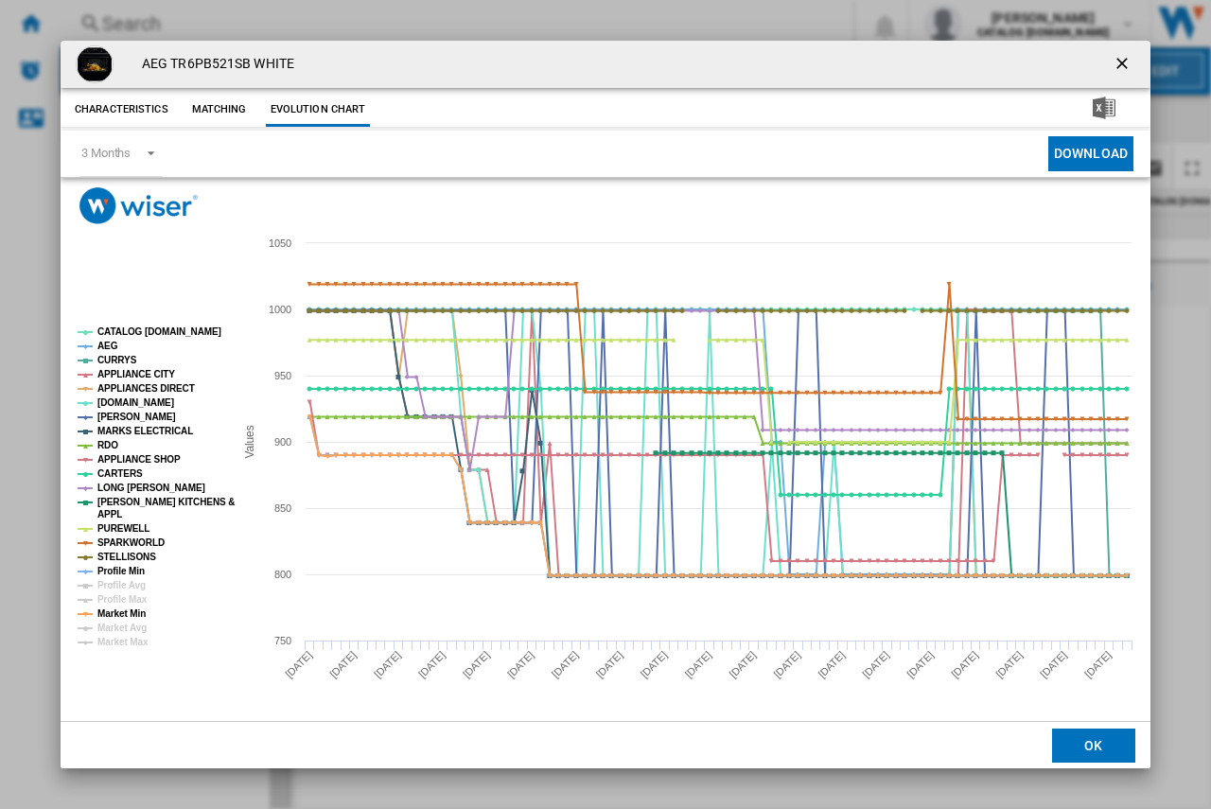
drag, startPoint x: 1121, startPoint y: 63, endPoint x: 1130, endPoint y: 57, distance: 10.8
click at [1121, 63] on ng-md-icon "getI18NText('BUTTONS.CLOSE_DIALOG')" at bounding box center [1124, 65] width 23 height 23
